Goal: Obtain resource: Download file/media

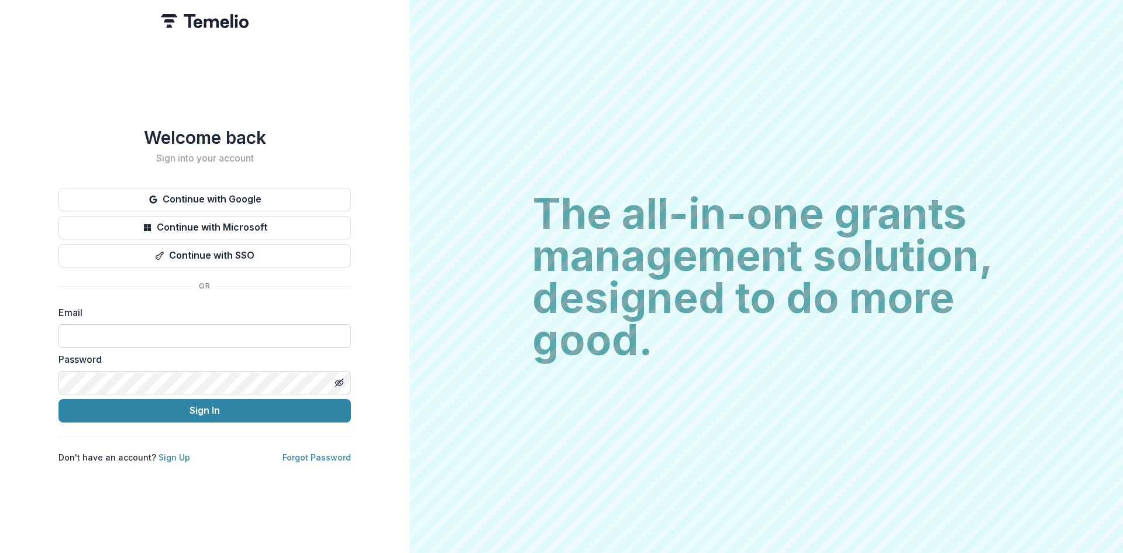
click at [212, 328] on input at bounding box center [204, 335] width 292 height 23
click at [193, 330] on input at bounding box center [204, 335] width 292 height 23
type input "**********"
click at [263, 408] on button "Sign In" at bounding box center [204, 410] width 292 height 23
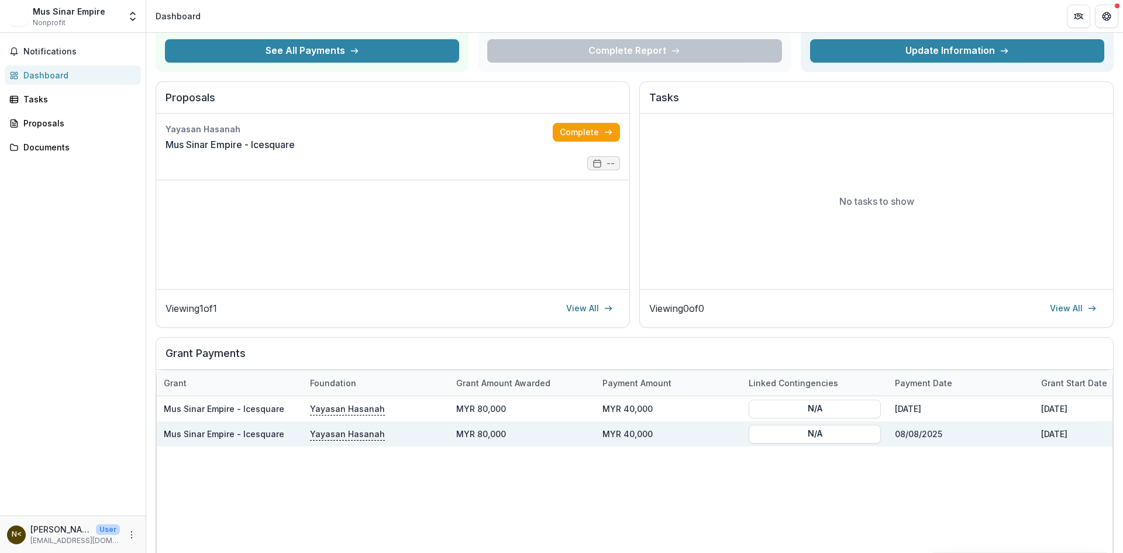
scroll to position [117, 0]
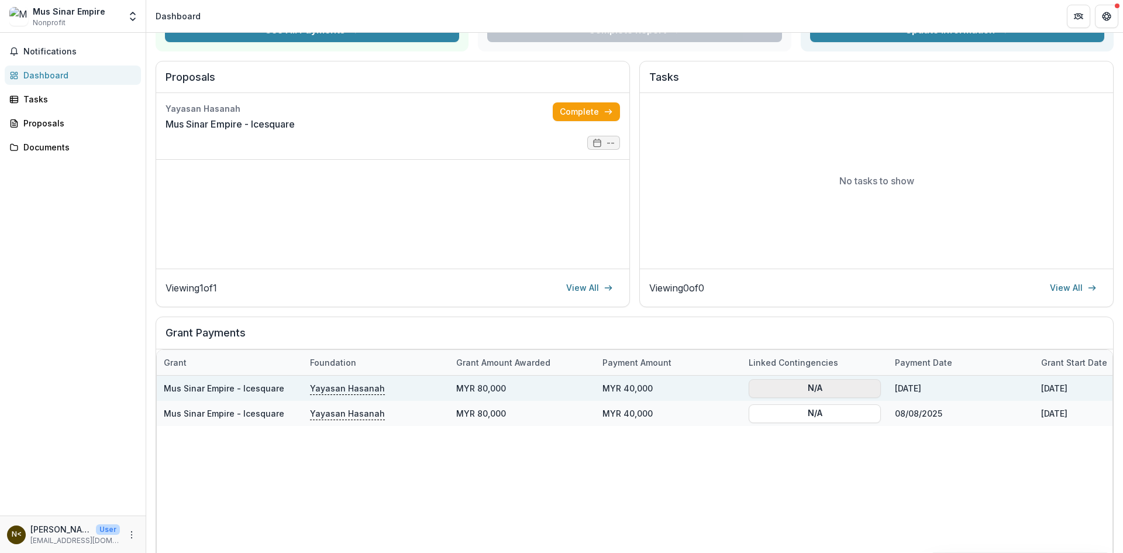
click at [824, 388] on button "N/A" at bounding box center [814, 387] width 132 height 19
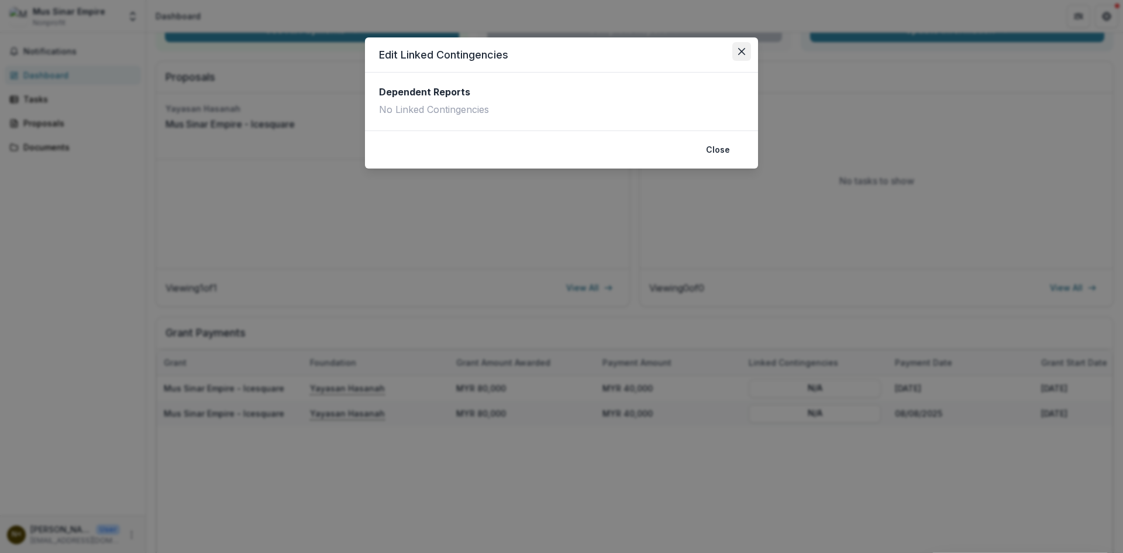
click at [745, 50] on button "Close" at bounding box center [741, 51] width 19 height 19
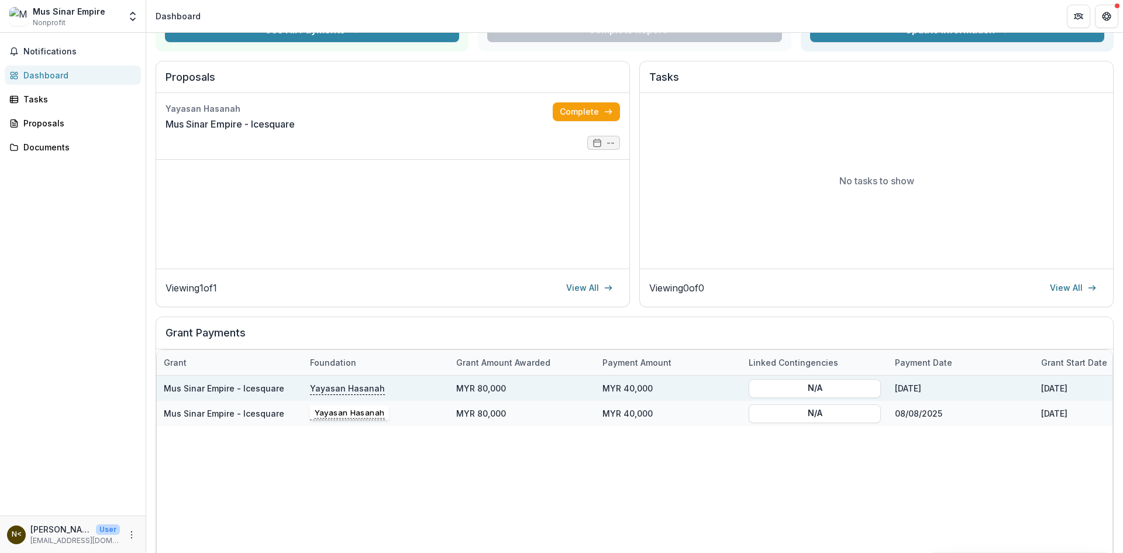
click at [358, 388] on p "Yayasan Hasanah" at bounding box center [347, 387] width 75 height 13
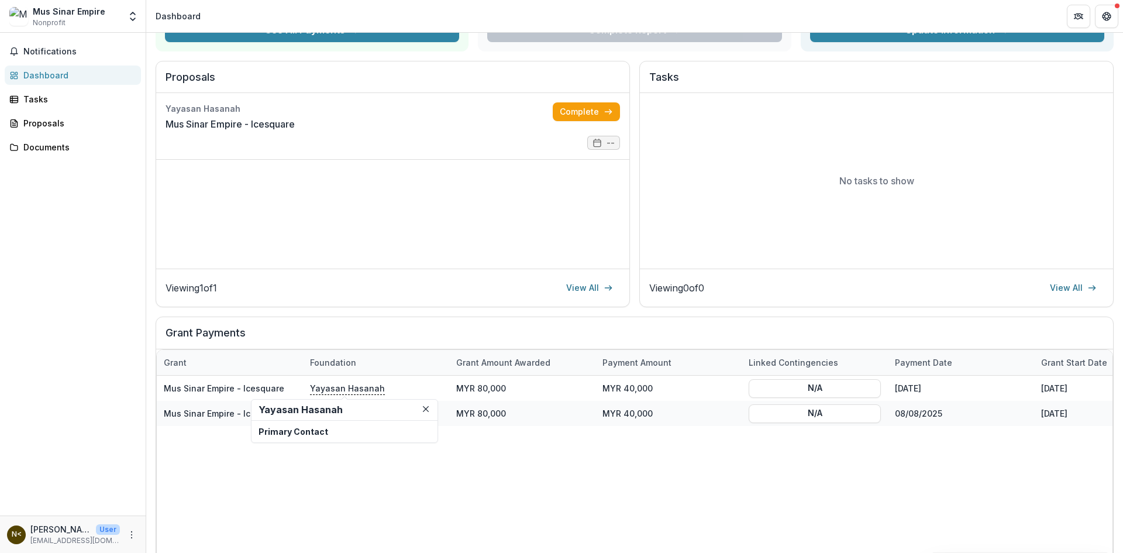
click at [368, 430] on p "Primary Contact" at bounding box center [344, 431] width 172 height 12
click at [425, 408] on icon "Close" at bounding box center [426, 409] width 6 height 6
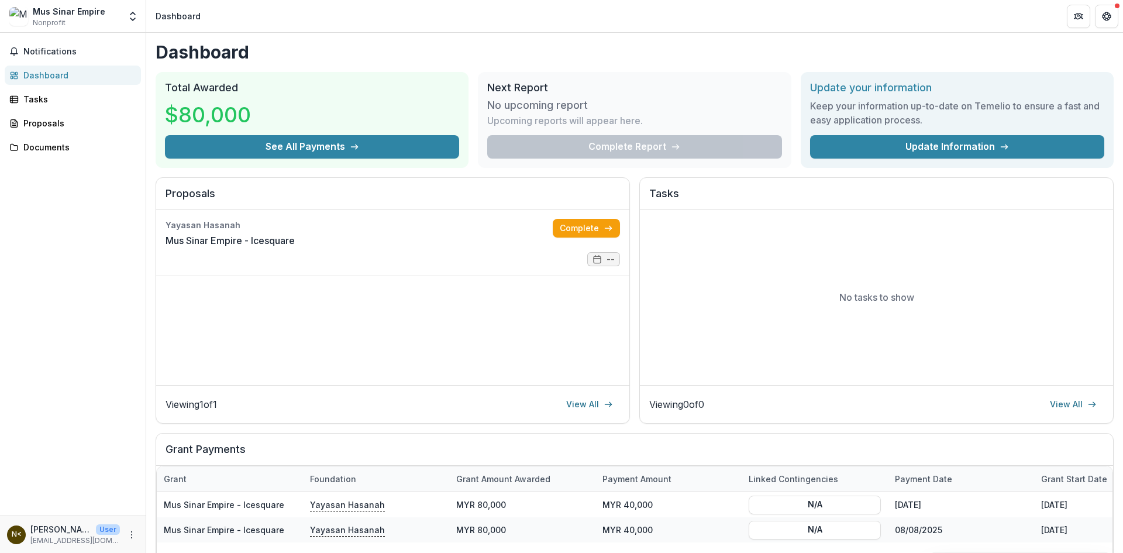
scroll to position [0, 0]
click at [95, 542] on p "hanasha96@gmail.com" at bounding box center [74, 540] width 89 height 11
click at [133, 535] on icon "More" at bounding box center [131, 534] width 9 height 9
click at [195, 509] on link "Settings" at bounding box center [208, 509] width 125 height 19
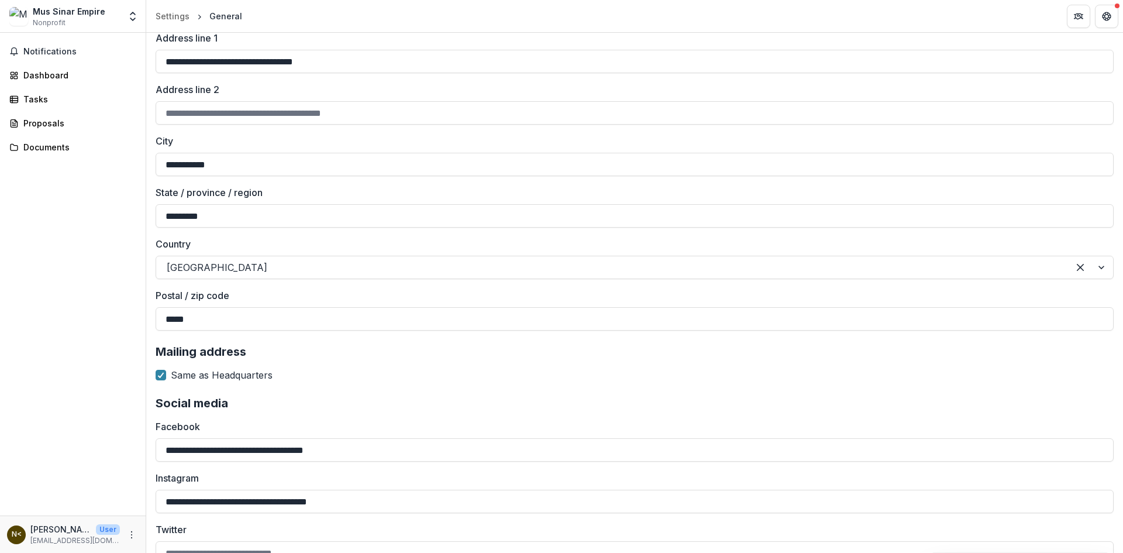
scroll to position [874, 0]
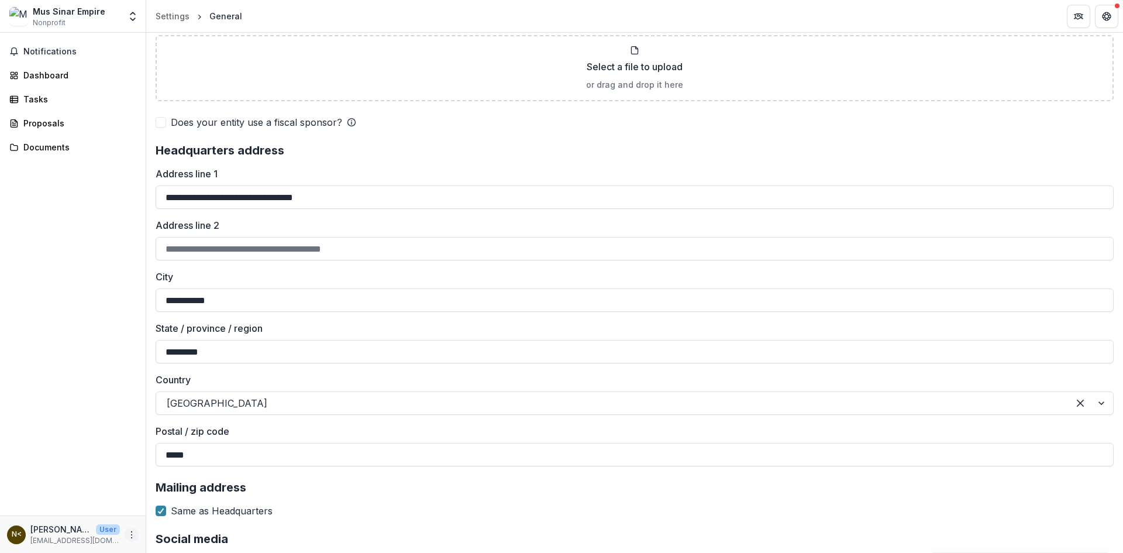
click at [130, 536] on icon "More" at bounding box center [131, 534] width 9 height 9
drag, startPoint x: 99, startPoint y: 429, endPoint x: 91, endPoint y: 383, distance: 47.0
click at [98, 426] on div "Notifications Dashboard Tasks Proposals Documents" at bounding box center [73, 274] width 146 height 482
click at [175, 15] on div "Settings" at bounding box center [173, 16] width 34 height 12
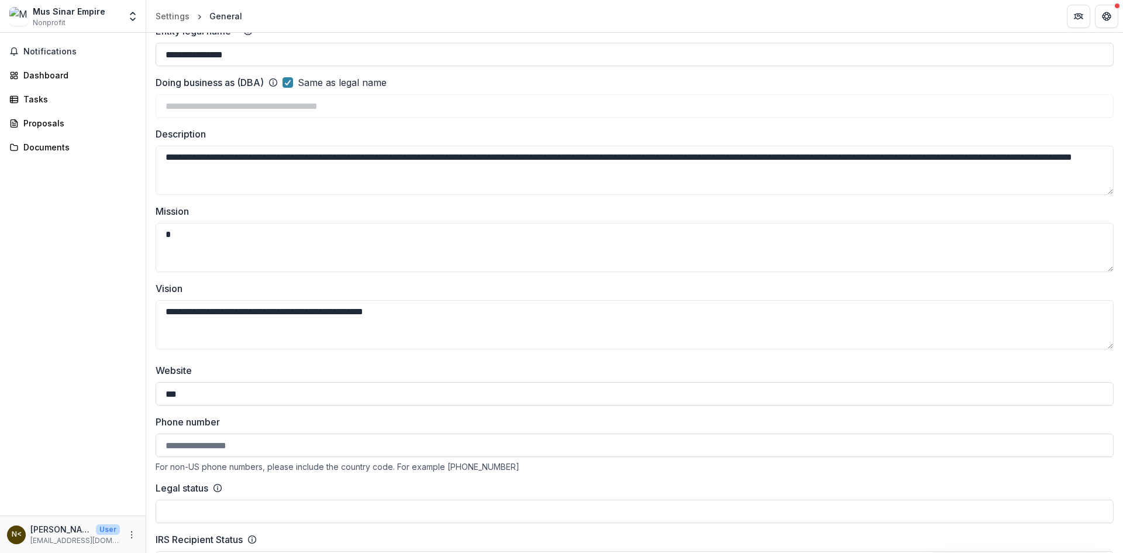
scroll to position [0, 0]
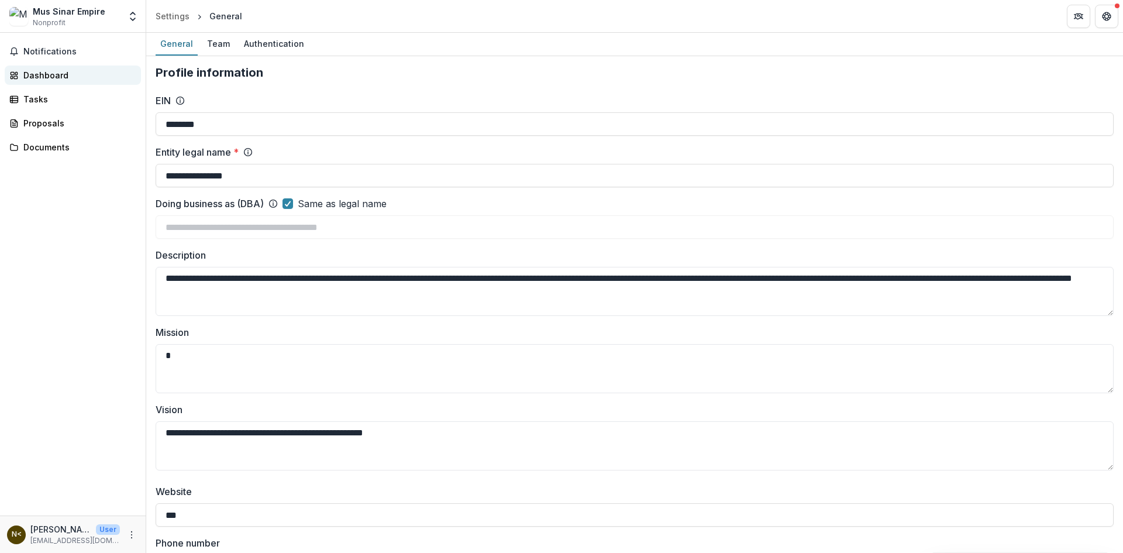
click at [75, 69] on link "Dashboard" at bounding box center [73, 74] width 136 height 19
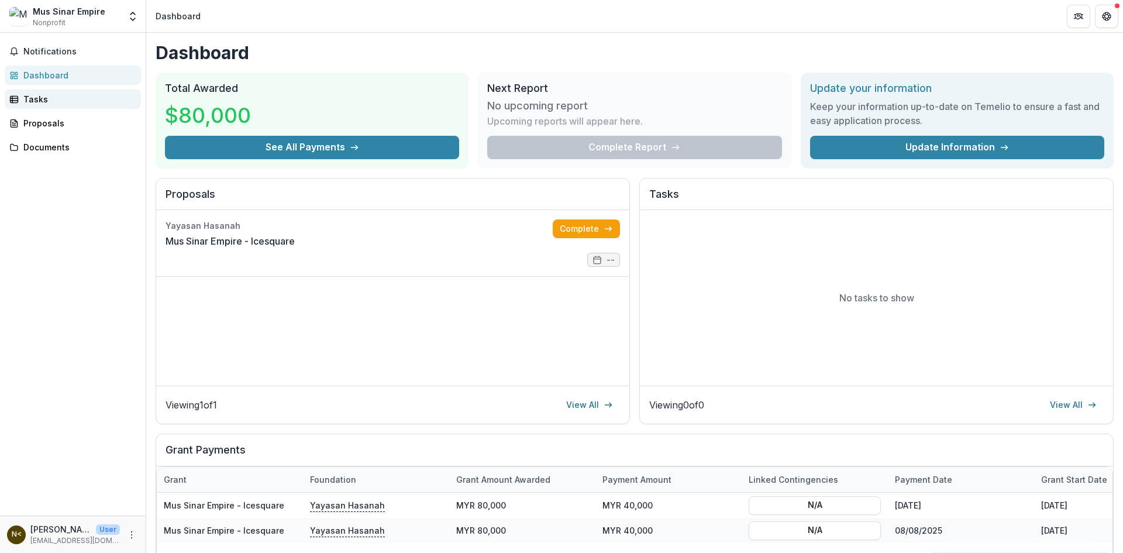
click at [79, 102] on div "Tasks" at bounding box center [77, 99] width 108 height 12
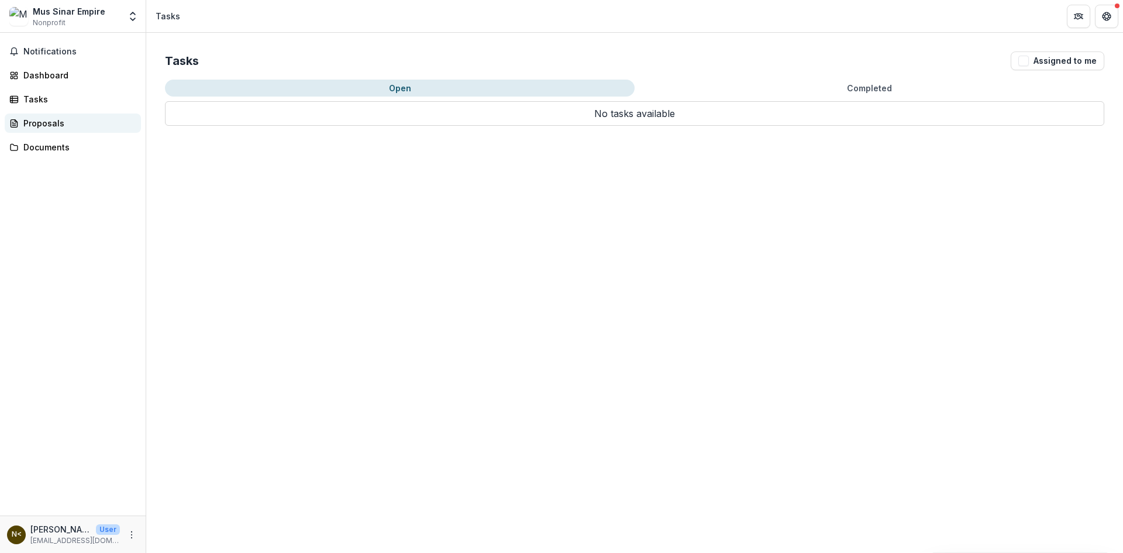
click at [47, 123] on div "Proposals" at bounding box center [77, 123] width 108 height 12
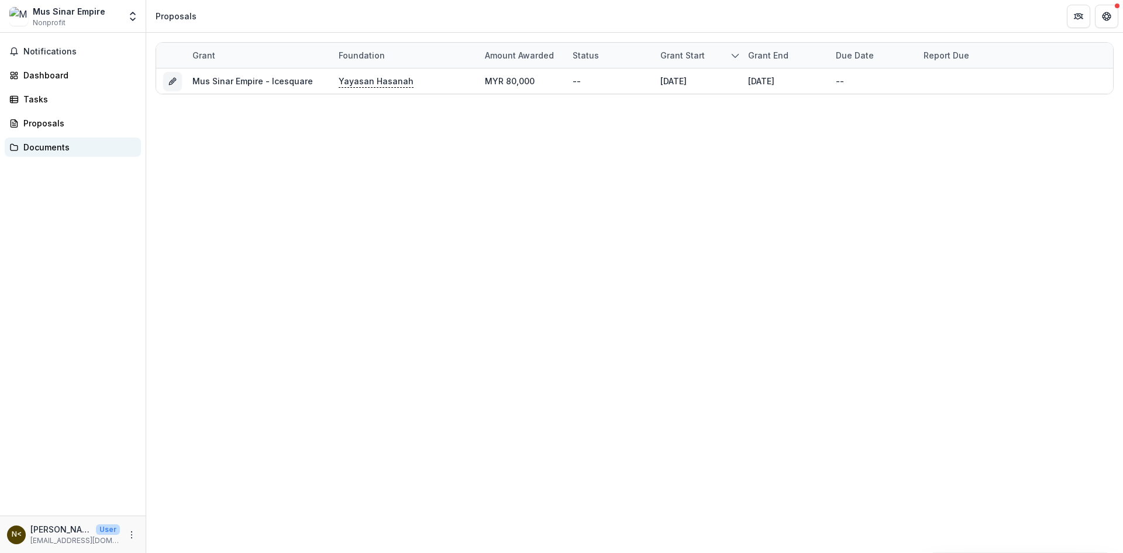
click at [68, 142] on div "Documents" at bounding box center [77, 147] width 108 height 12
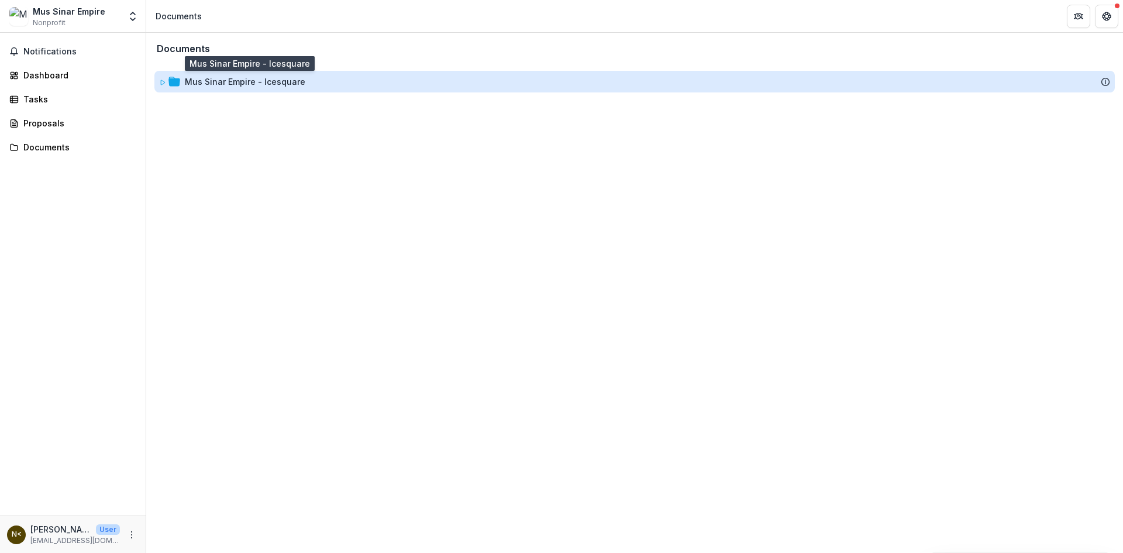
click at [285, 84] on div "Mus Sinar Empire - Icesquare" at bounding box center [245, 81] width 120 height 12
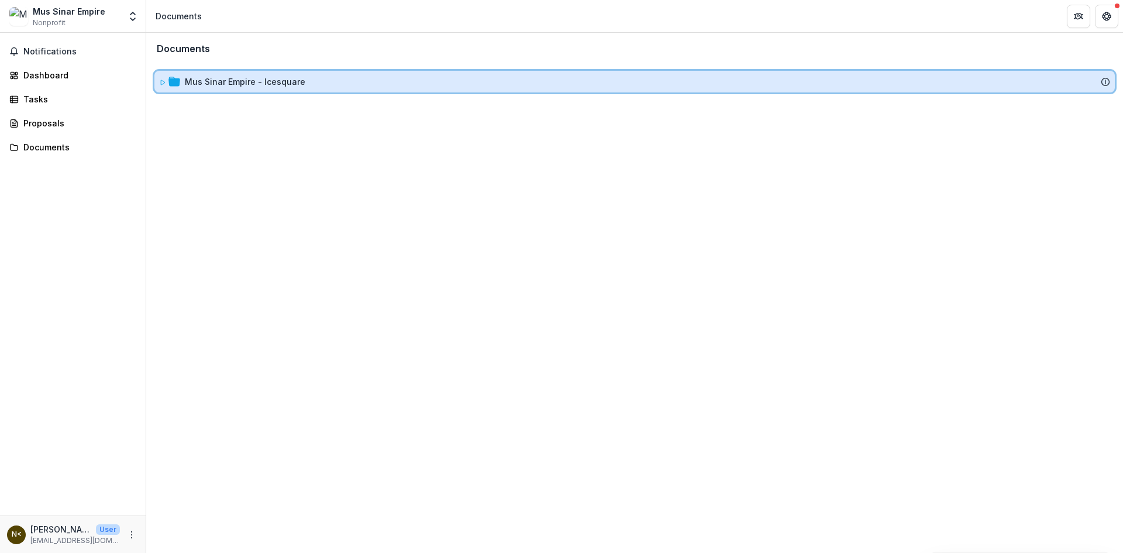
click at [182, 82] on div "Mus Sinar Empire - Icesquare" at bounding box center [634, 81] width 951 height 12
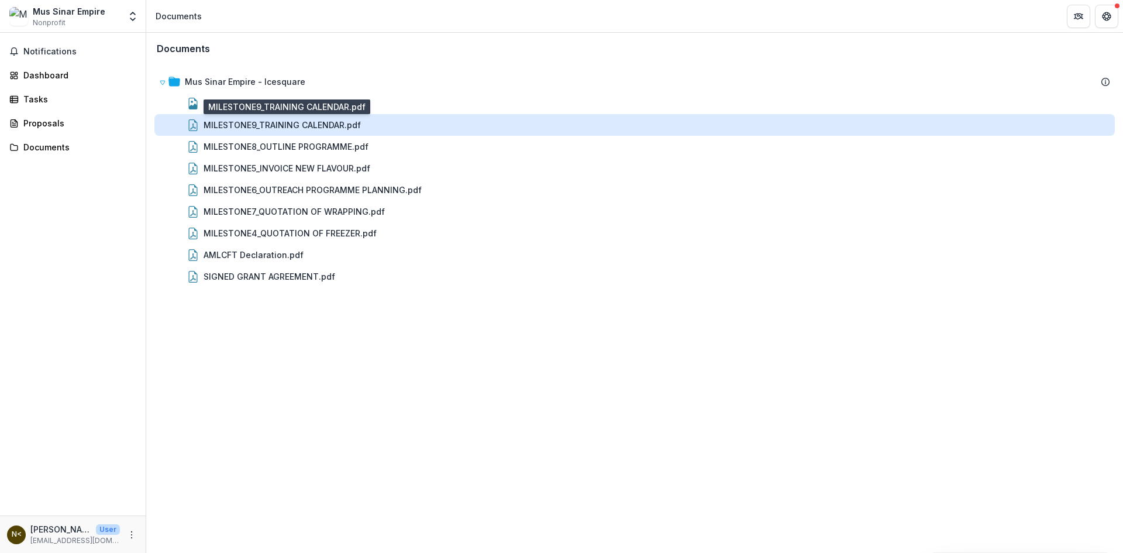
click at [316, 126] on div "MILESTONE9_TRAINING CALENDAR.pdf" at bounding box center [281, 125] width 157 height 12
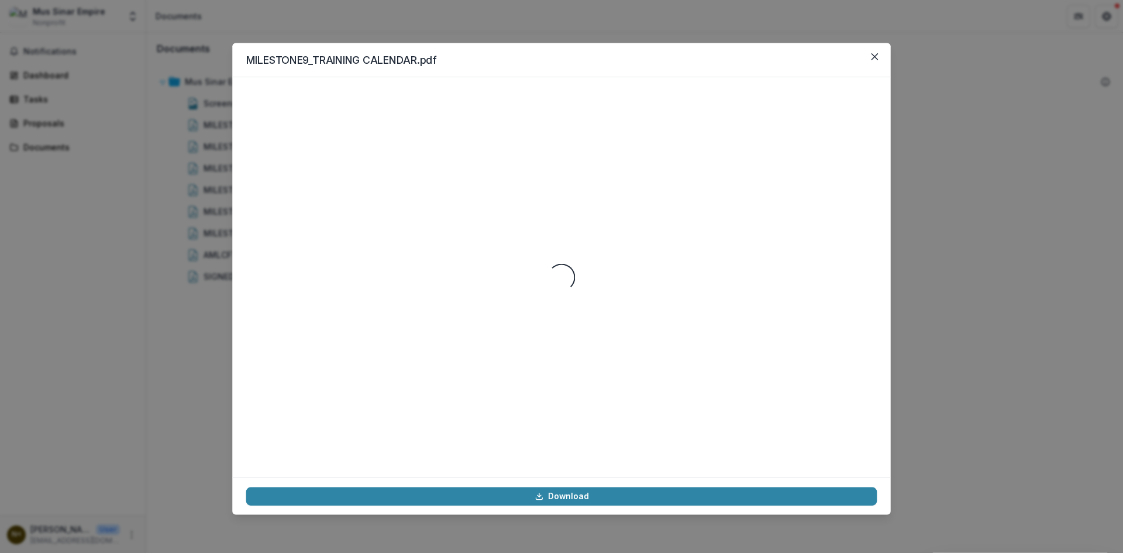
drag, startPoint x: 316, startPoint y: 126, endPoint x: 628, endPoint y: 146, distance: 312.8
click at [318, 125] on div "Loading..." at bounding box center [561, 277] width 631 height 372
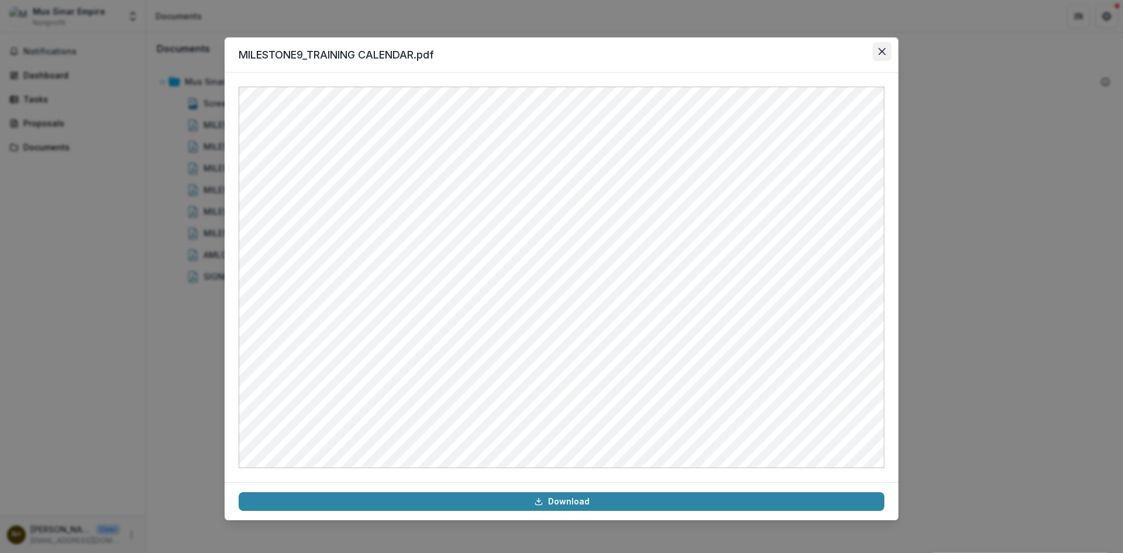
click at [884, 49] on icon "Close" at bounding box center [881, 51] width 7 height 7
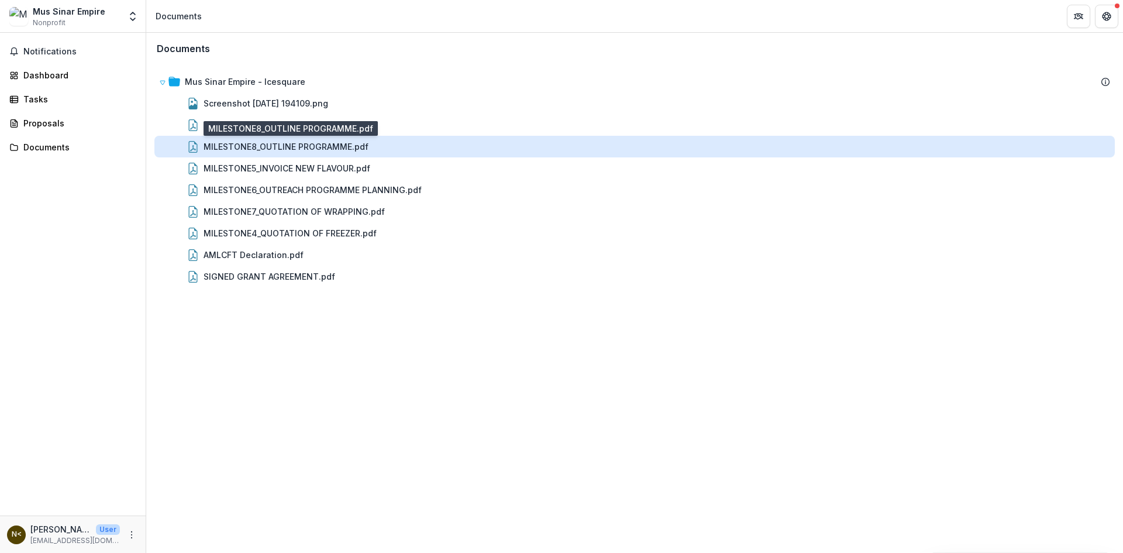
click at [303, 143] on div "MILESTONE8_OUTLINE PROGRAMME.pdf" at bounding box center [285, 146] width 165 height 12
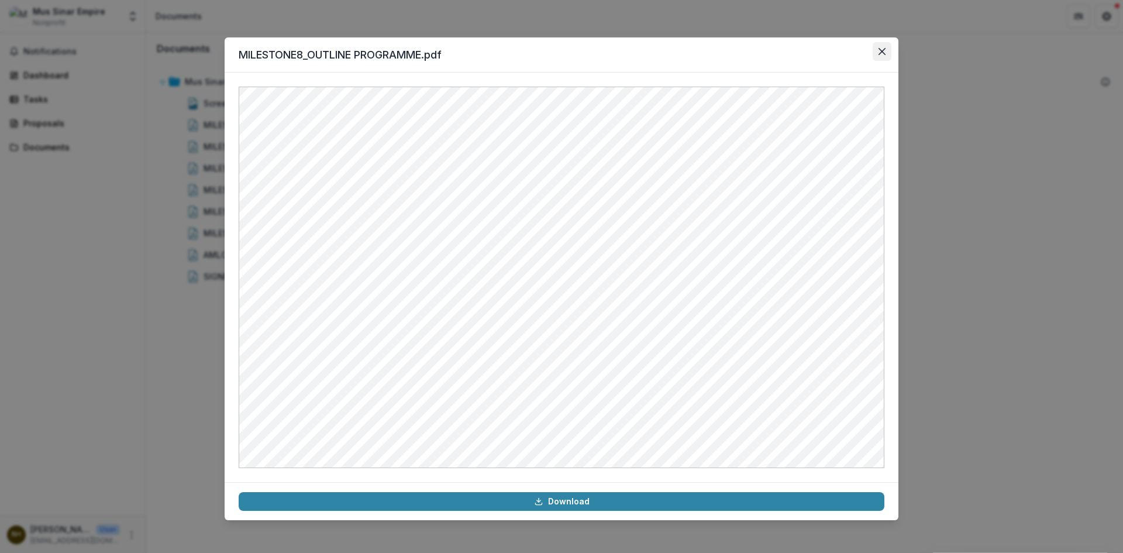
click at [882, 47] on button "Close" at bounding box center [881, 51] width 19 height 19
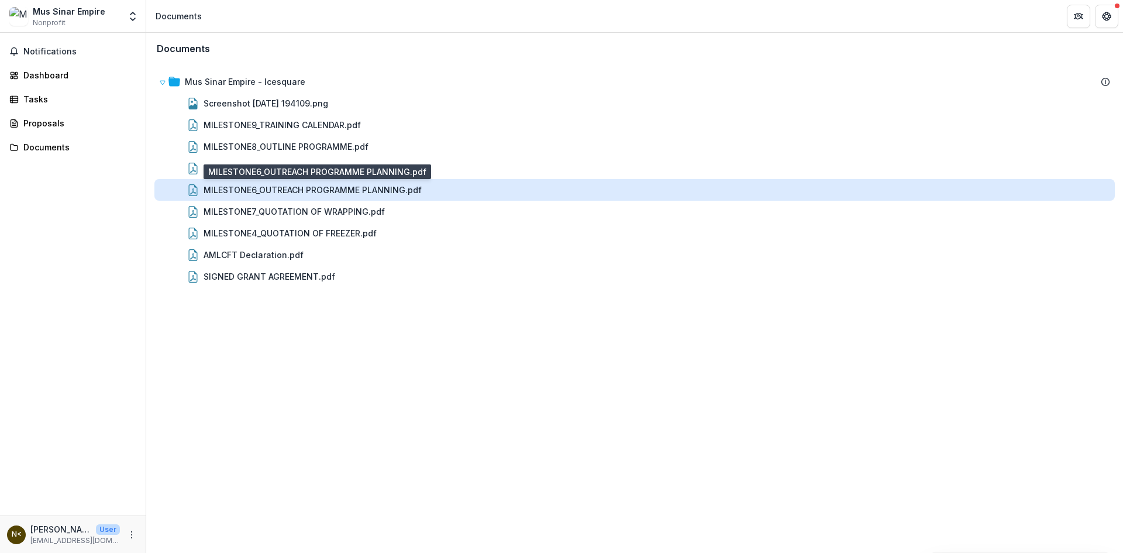
click at [360, 193] on div "MILESTONE6_OUTREACH PROGRAMME PLANNING.pdf" at bounding box center [312, 190] width 218 height 12
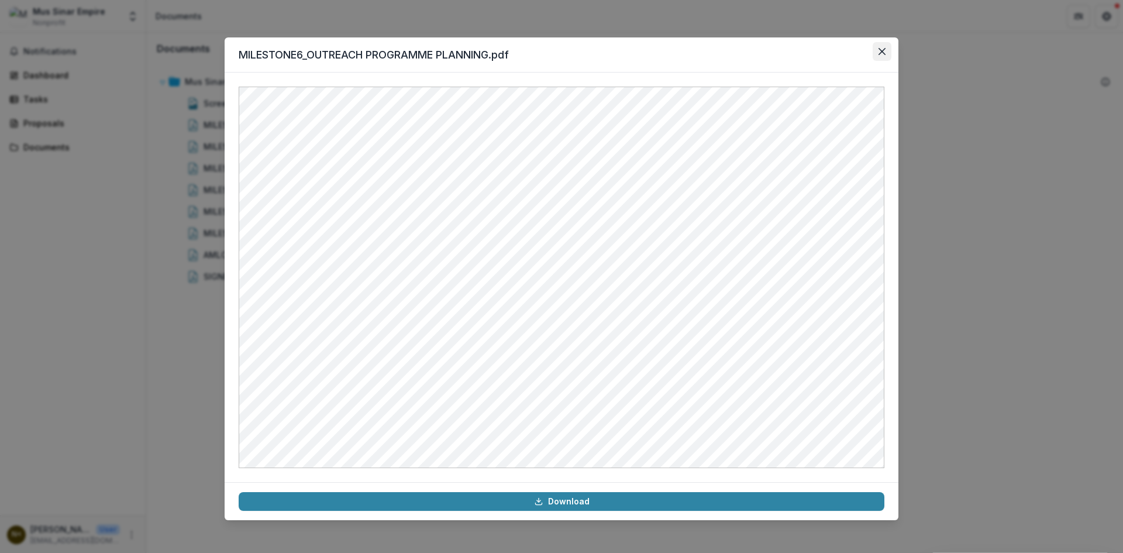
click at [885, 49] on icon "Close" at bounding box center [881, 51] width 7 height 7
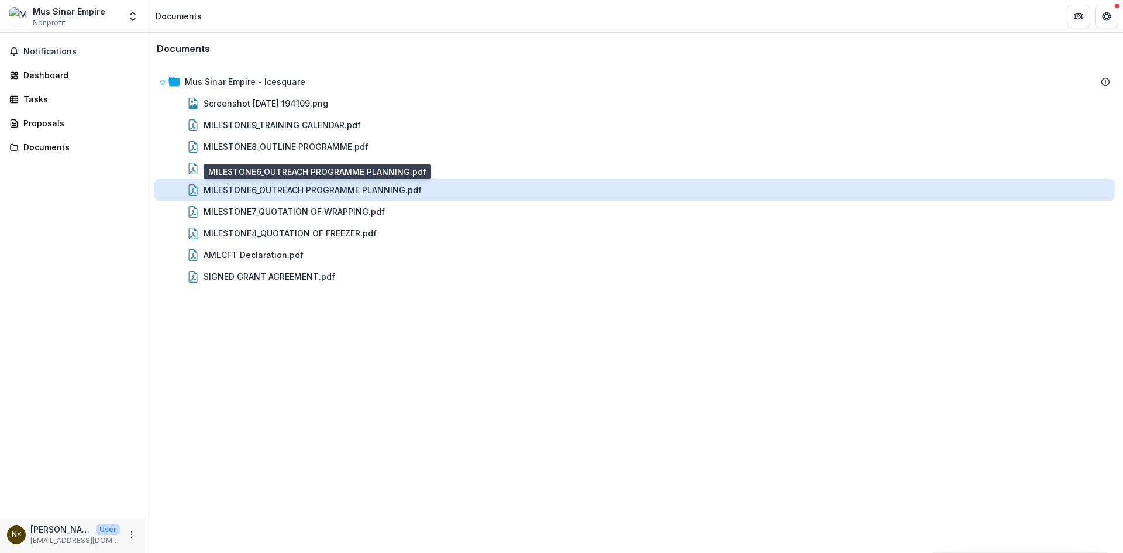
click at [343, 188] on div "MILESTONE6_OUTREACH PROGRAMME PLANNING.pdf" at bounding box center [312, 190] width 218 height 12
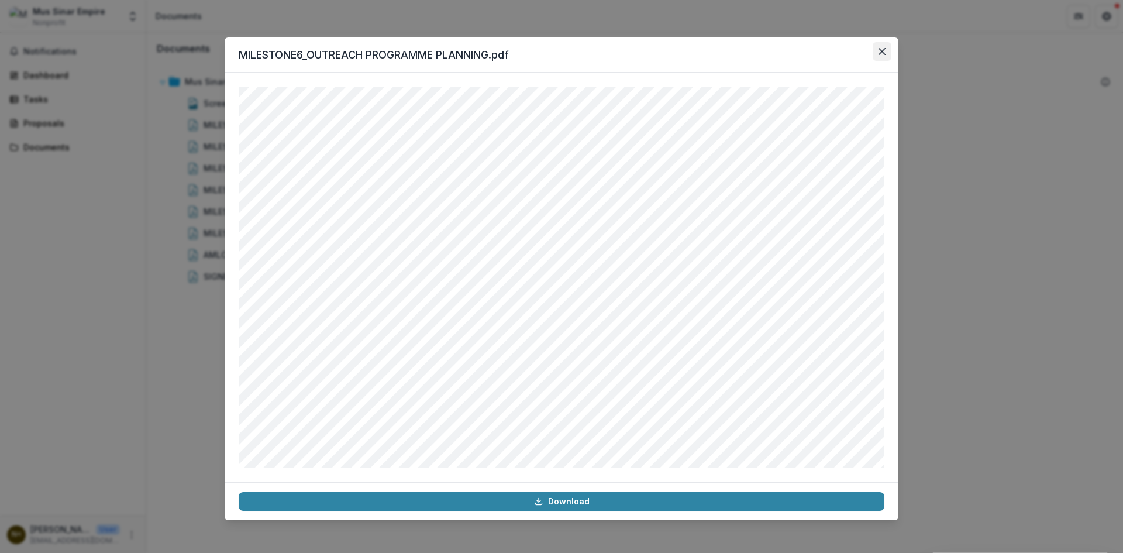
click at [879, 49] on icon "Close" at bounding box center [881, 51] width 7 height 7
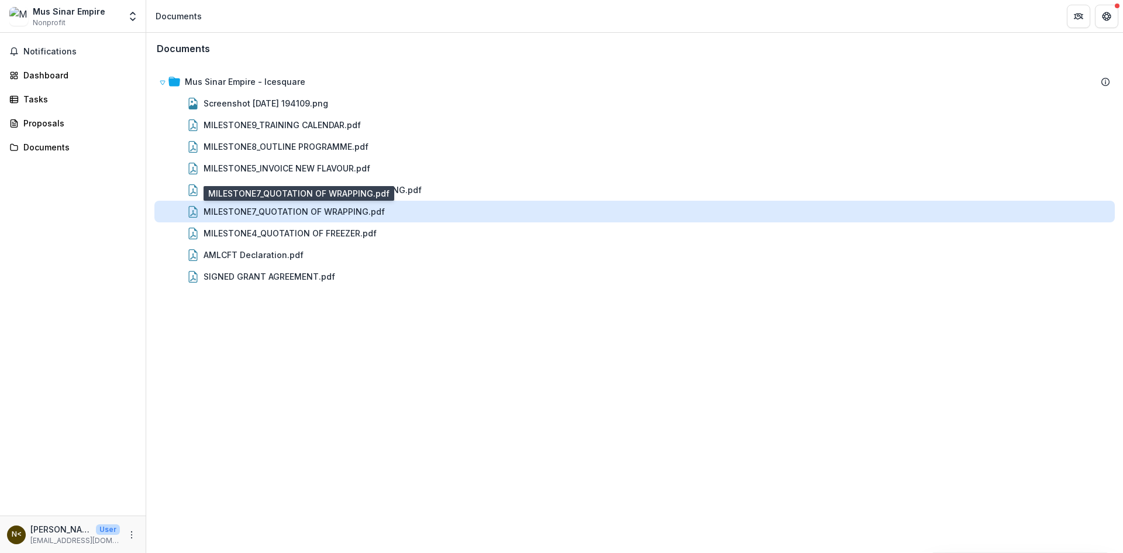
click at [288, 208] on div "MILESTONE7_QUOTATION OF WRAPPING.pdf" at bounding box center [293, 211] width 181 height 12
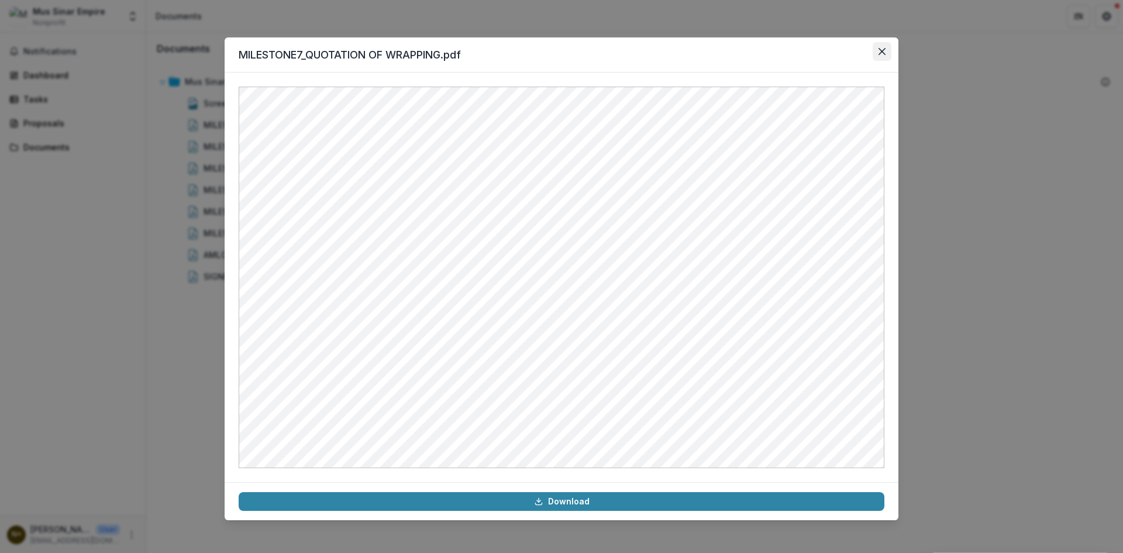
click at [879, 56] on button "Close" at bounding box center [881, 51] width 19 height 19
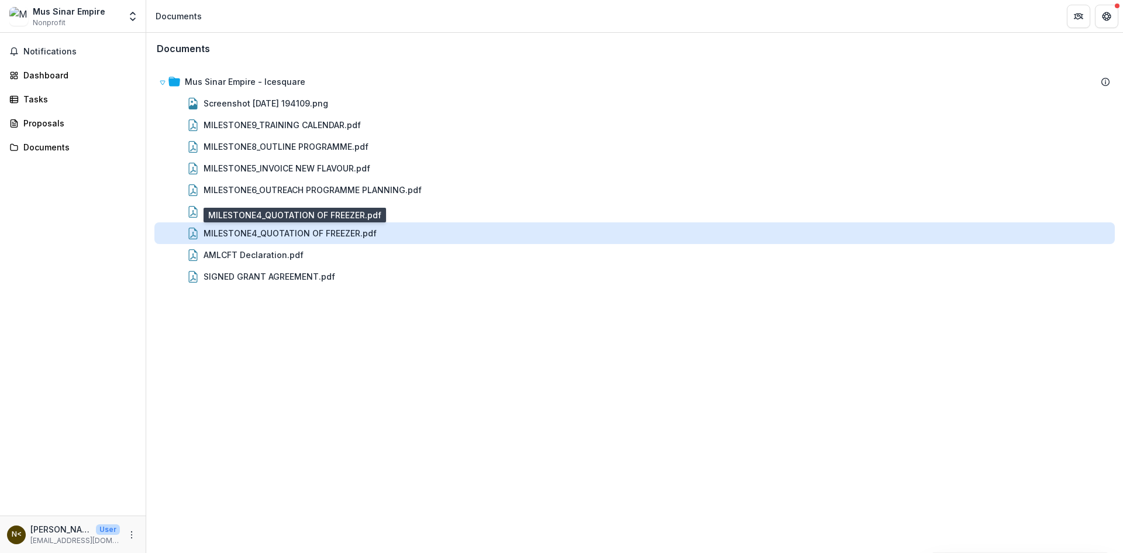
click at [337, 228] on div "MILESTONE4_QUOTATION OF FREEZER.pdf" at bounding box center [289, 233] width 173 height 12
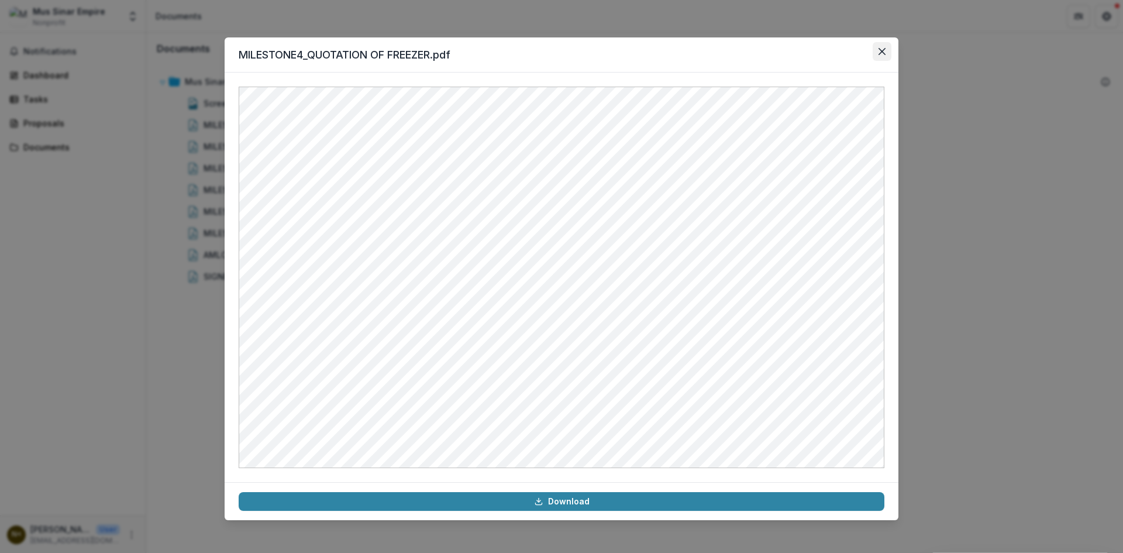
click at [885, 50] on icon "Close" at bounding box center [881, 51] width 7 height 7
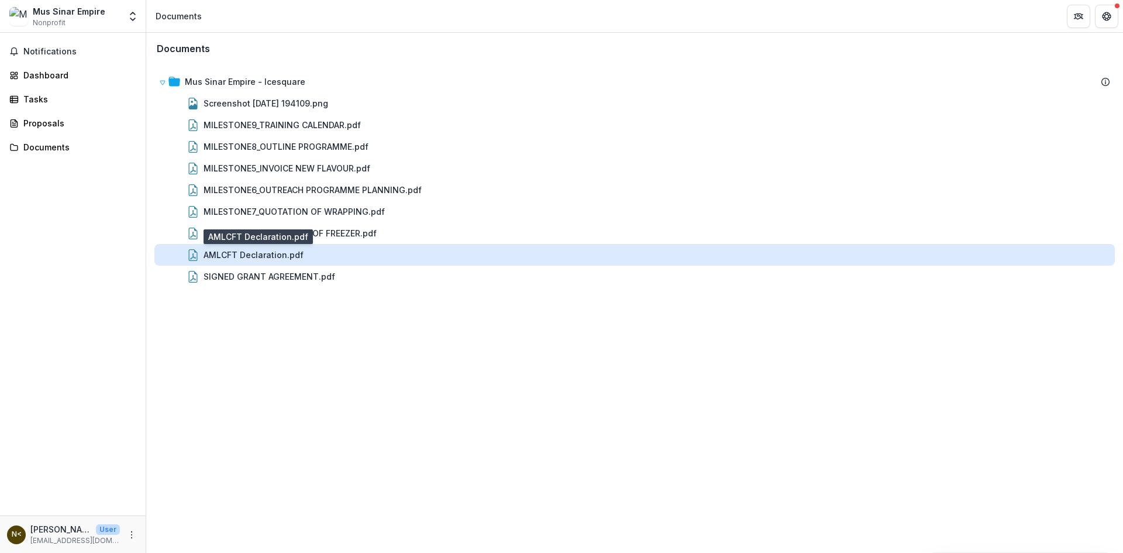
click at [299, 258] on div "AMLCFT Declaration.pdf" at bounding box center [253, 255] width 100 height 12
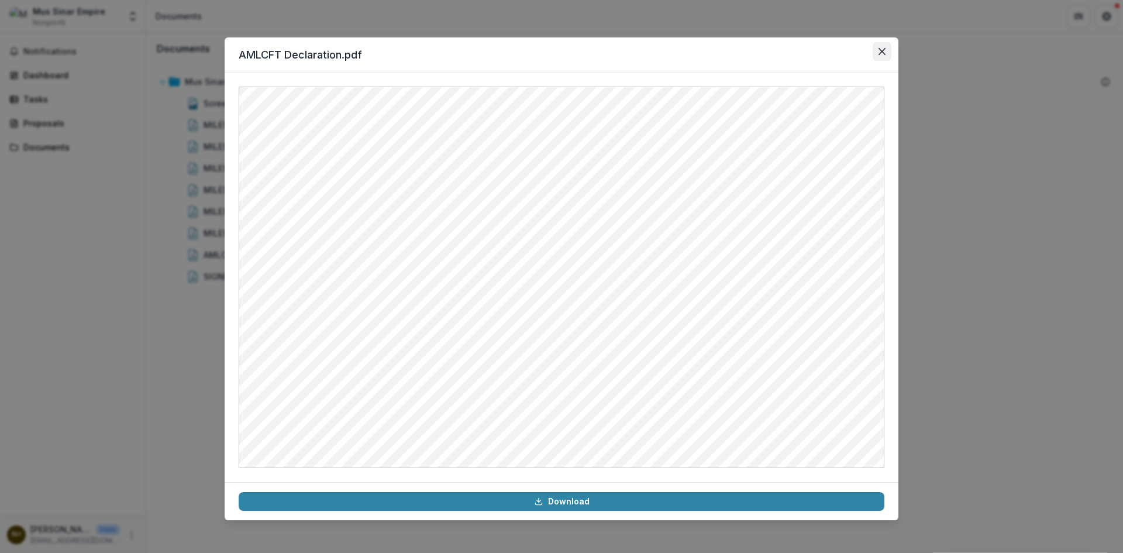
click at [882, 51] on icon "Close" at bounding box center [881, 51] width 7 height 7
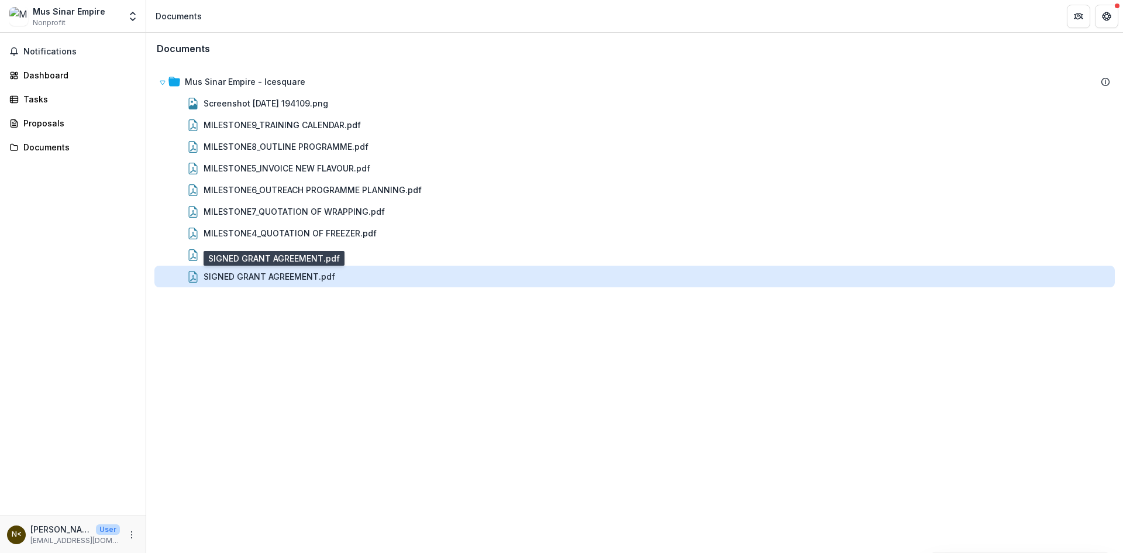
click at [289, 278] on div "SIGNED GRANT AGREEMENT.pdf" at bounding box center [269, 276] width 132 height 12
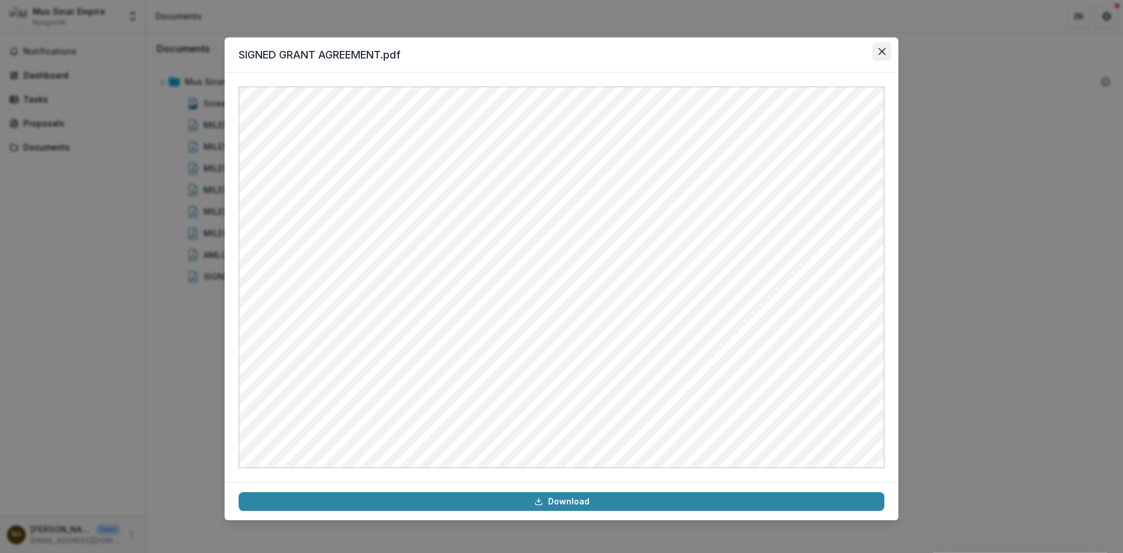
click at [879, 56] on button "Close" at bounding box center [881, 51] width 19 height 19
